Goal: Find specific page/section: Find specific page/section

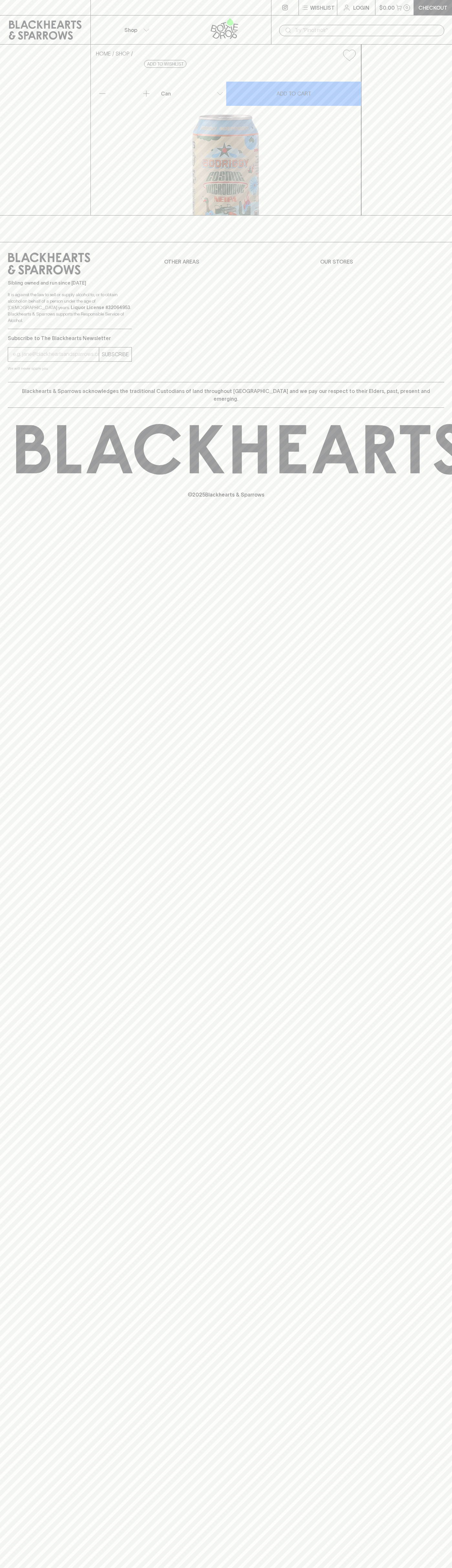
click at [448, 1] on link "Checkout" at bounding box center [433, 7] width 38 height 15
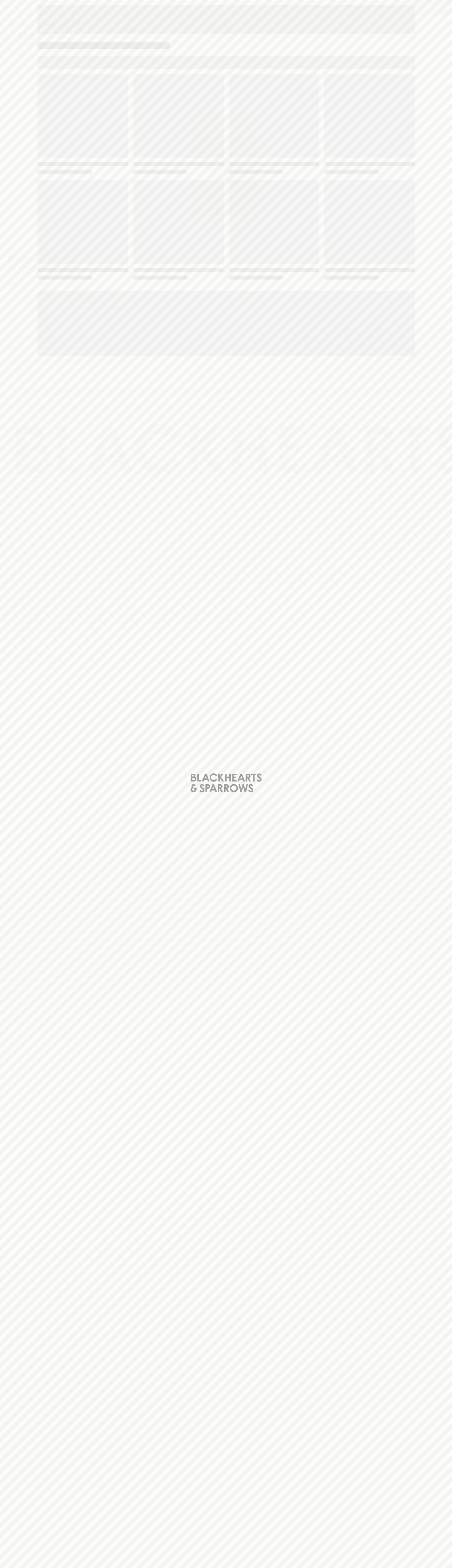
click at [426, 614] on div "Loading" at bounding box center [226, 784] width 452 height 1568
click at [417, 1567] on html "⠀ ⠀ Wishlist Login $0.00 0 Checkout Shop ​ HOME SHOP Bodriggy Cosmic Microwave …" at bounding box center [226, 784] width 452 height 1568
click at [6, 745] on div "Loading" at bounding box center [226, 784] width 452 height 1568
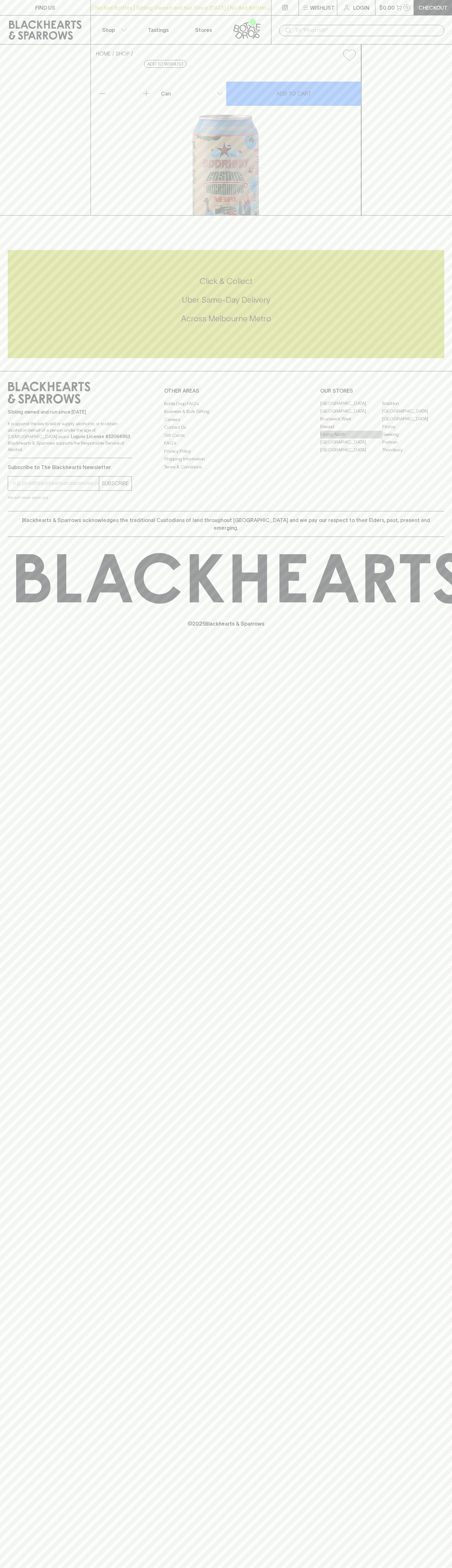
click at [351, 438] on link "Fitzroy North" at bounding box center [351, 435] width 62 height 8
